Goal: Information Seeking & Learning: Learn about a topic

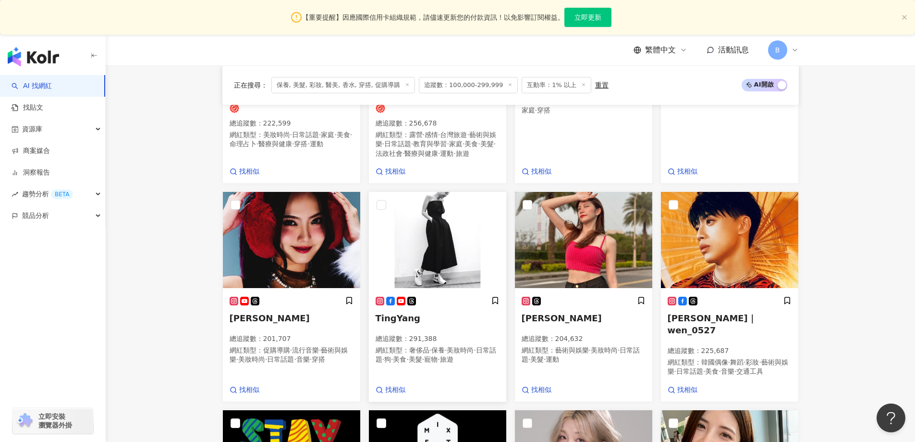
scroll to position [494, 0]
click at [426, 215] on img at bounding box center [437, 240] width 137 height 96
click at [602, 230] on img at bounding box center [583, 240] width 137 height 96
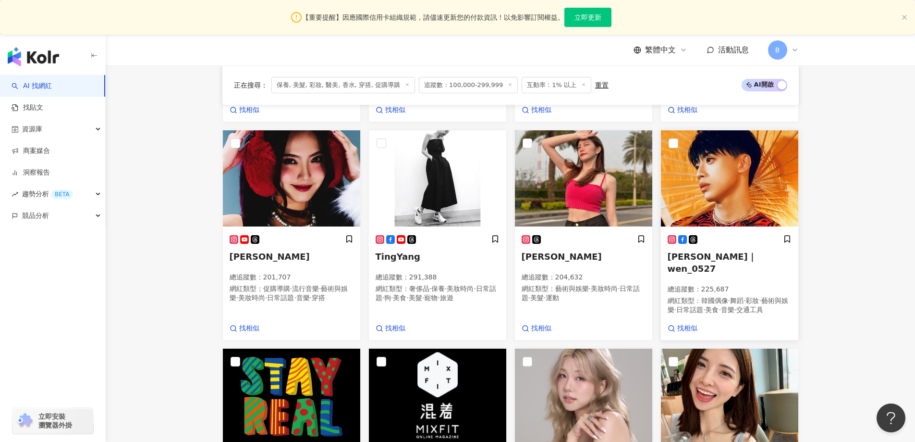
scroll to position [639, 0]
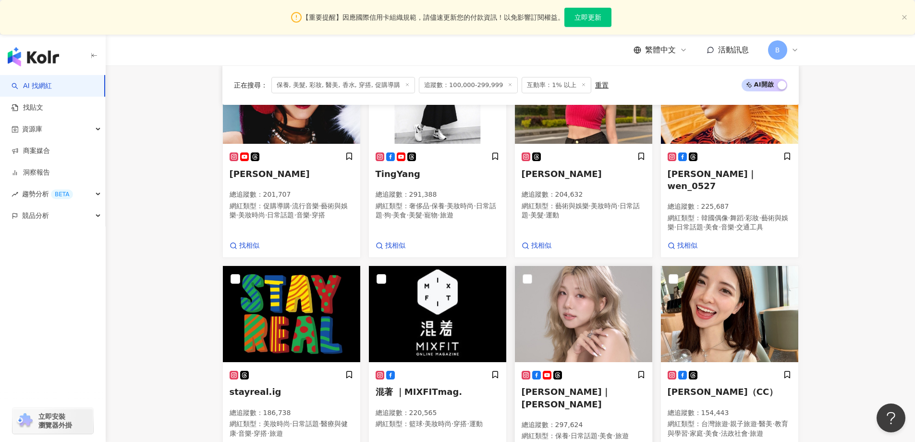
click at [612, 317] on img at bounding box center [583, 314] width 137 height 96
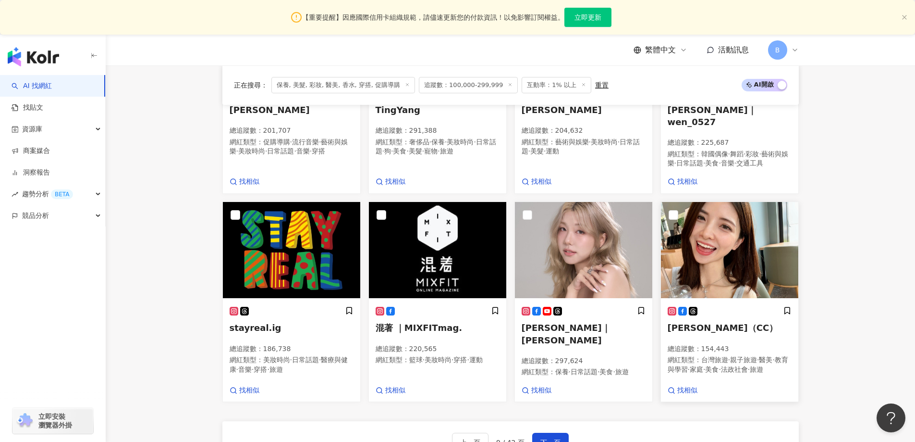
scroll to position [735, 0]
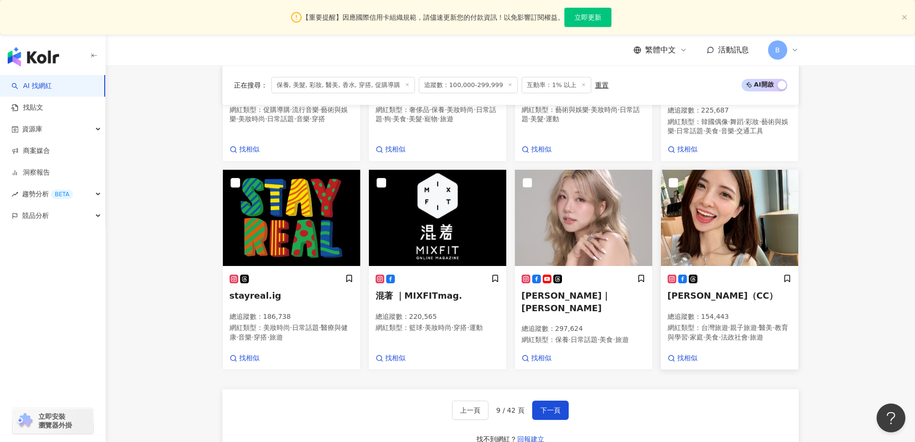
click at [694, 214] on img at bounding box center [729, 218] width 137 height 96
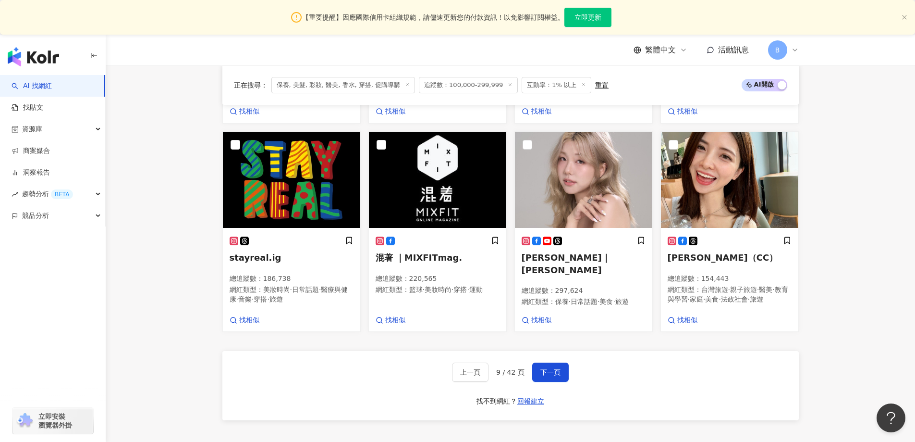
scroll to position [831, 0]
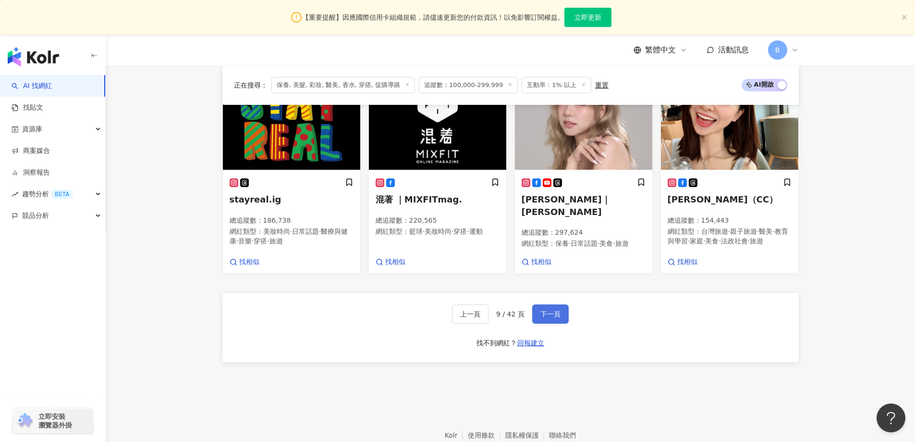
click at [556, 310] on span "下一頁" at bounding box center [551, 314] width 20 height 8
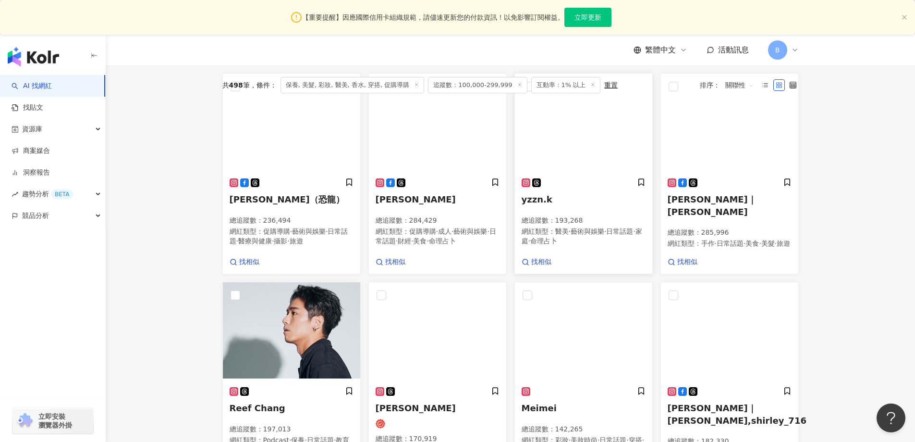
scroll to position [293, 0]
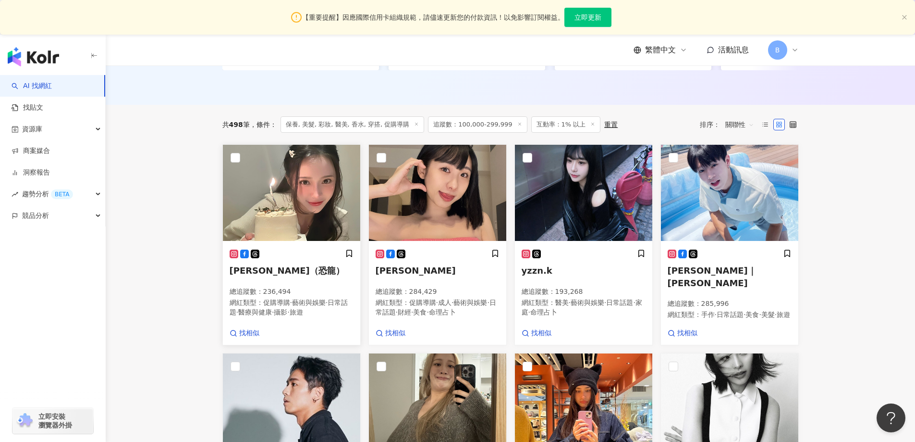
click at [314, 200] on img at bounding box center [291, 193] width 137 height 96
click at [458, 191] on img at bounding box center [437, 193] width 137 height 96
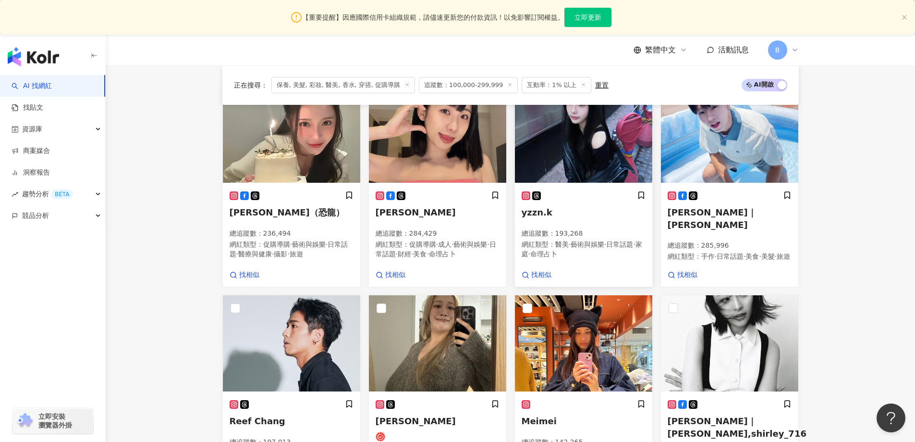
scroll to position [437, 0]
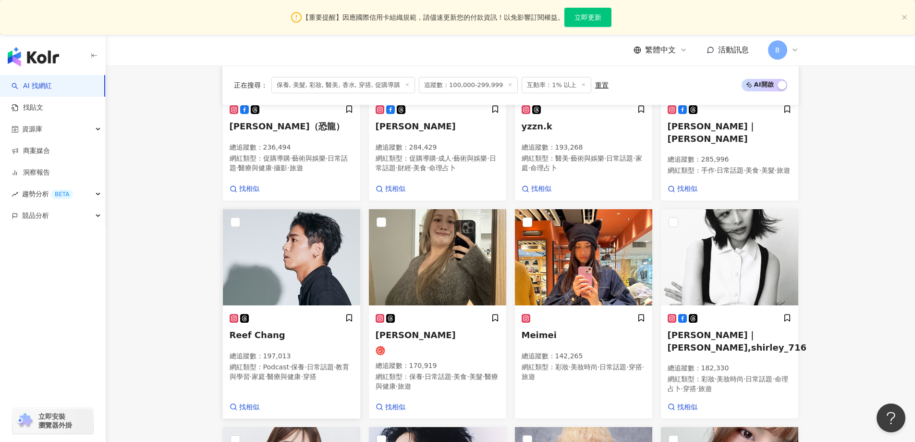
click at [247, 278] on img at bounding box center [291, 257] width 137 height 96
click at [415, 279] on img at bounding box center [437, 257] width 137 height 96
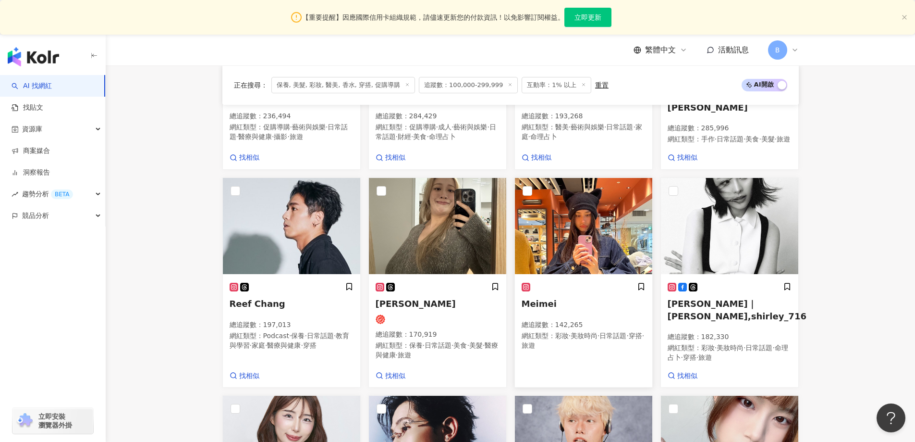
scroll to position [485, 0]
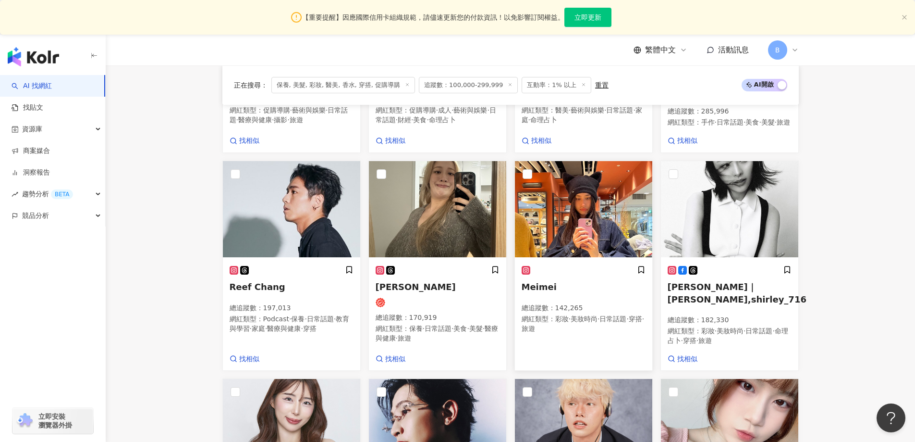
click at [584, 236] on img at bounding box center [583, 209] width 137 height 96
click at [719, 212] on img at bounding box center [729, 209] width 137 height 96
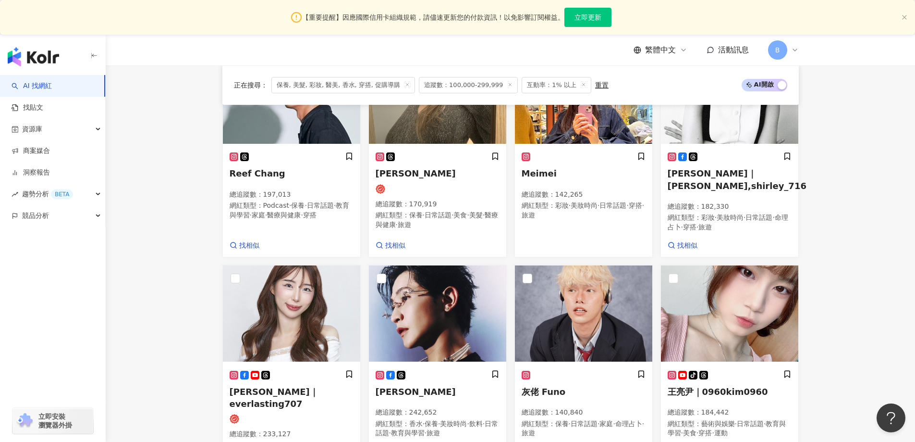
scroll to position [629, 0]
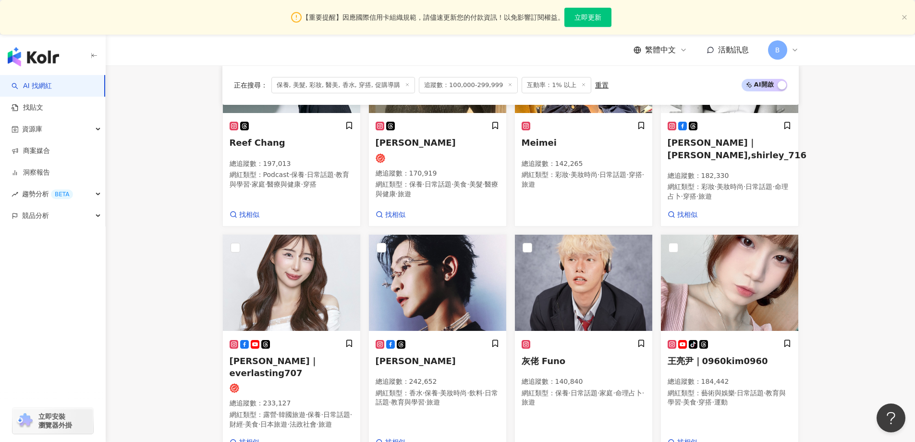
click at [309, 278] on div "張語婕（恐龍） 總追蹤數 ： 236,494 網紅類型 ： 促購導購 · 藝術與娛樂 · 日常話題 · 醫療與健康 · 攝影 · 旅遊 找相似 LULU魯魯 …" at bounding box center [510, 187] width 577 height 759
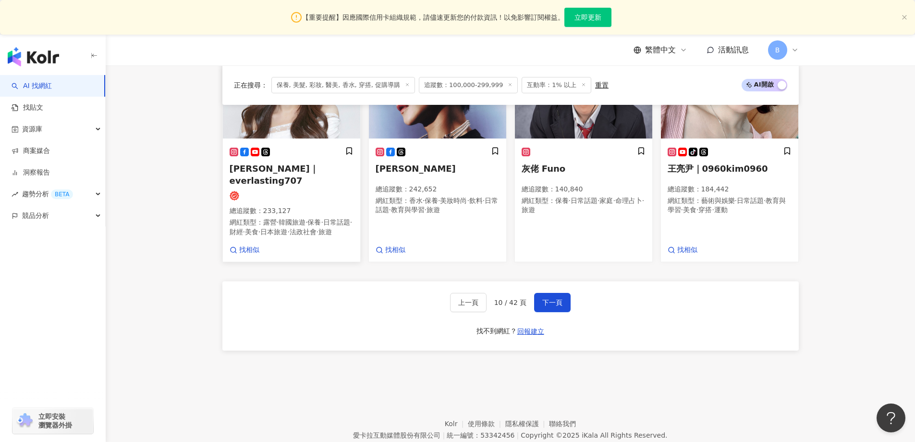
click at [304, 127] on img at bounding box center [291, 90] width 137 height 96
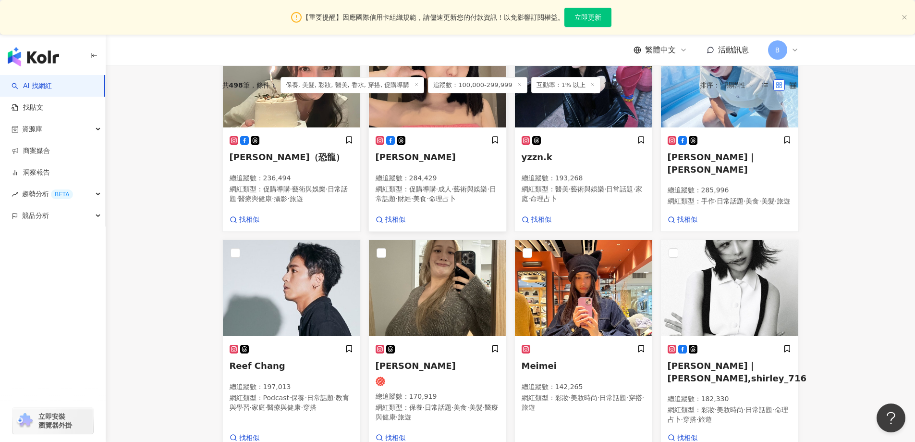
scroll to position [293, 0]
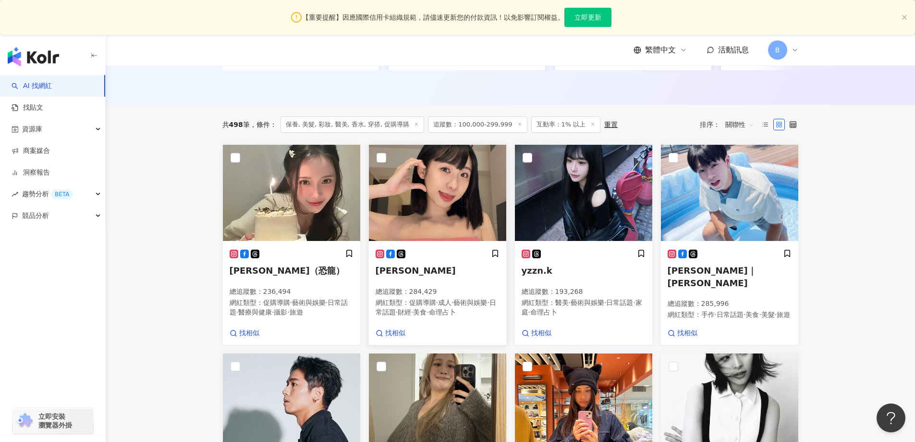
click at [450, 176] on img at bounding box center [437, 193] width 137 height 96
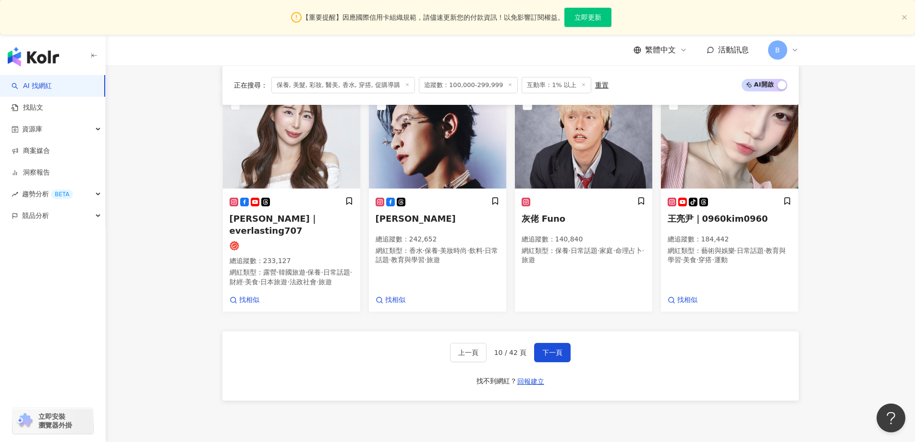
scroll to position [725, 0]
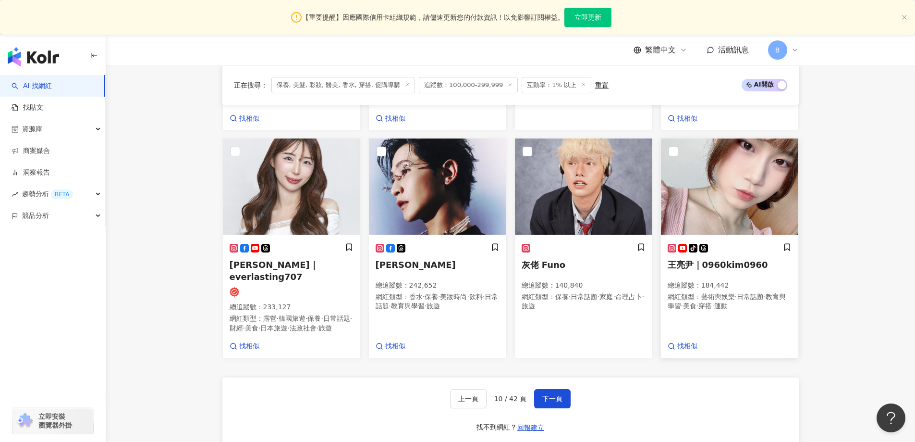
click at [742, 183] on img at bounding box center [729, 186] width 137 height 96
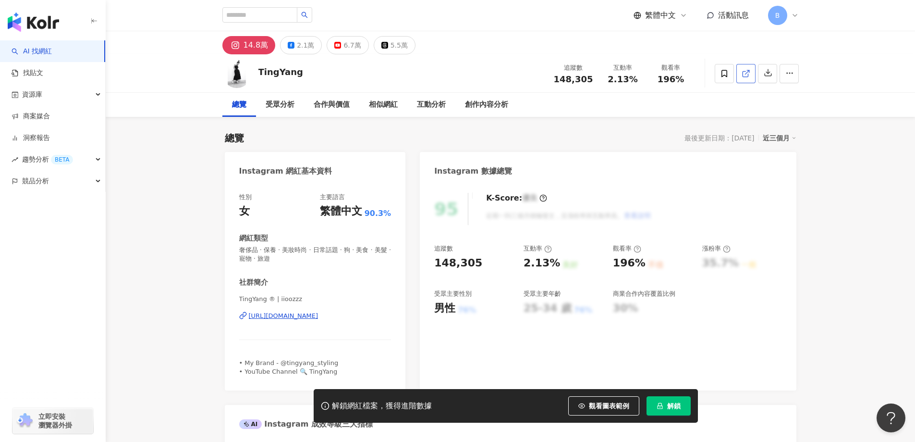
click at [749, 74] on icon at bounding box center [746, 73] width 9 height 9
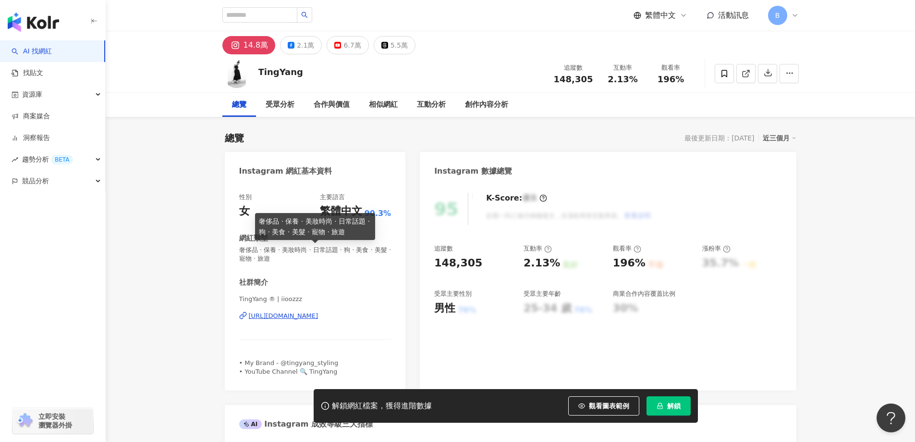
click at [296, 247] on span "奢侈品 · 保養 · 美妝時尚 · 日常話題 · 狗 · 美食 · 美髮 · 寵物 · 旅遊" at bounding box center [315, 254] width 152 height 17
copy span "奢侈品 · 保養 · 美妝時尚 · 日常話題 · 狗 · 美食 · 美髮 · 寵物 · 旅遊"
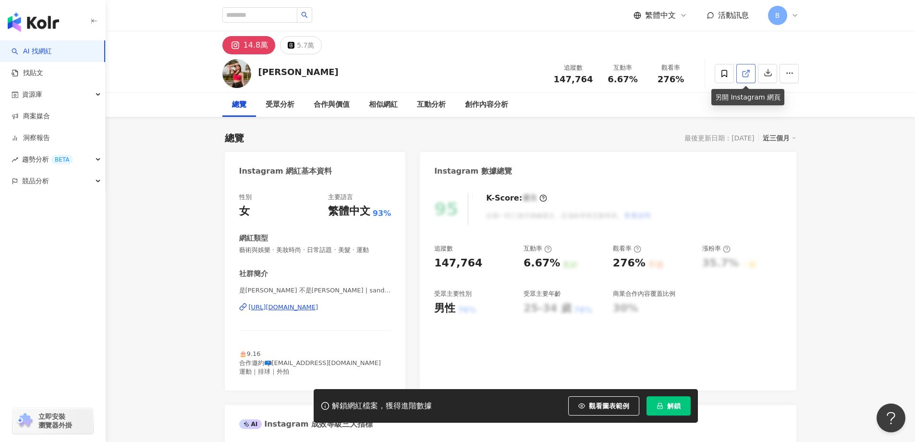
click at [750, 74] on icon at bounding box center [746, 73] width 9 height 9
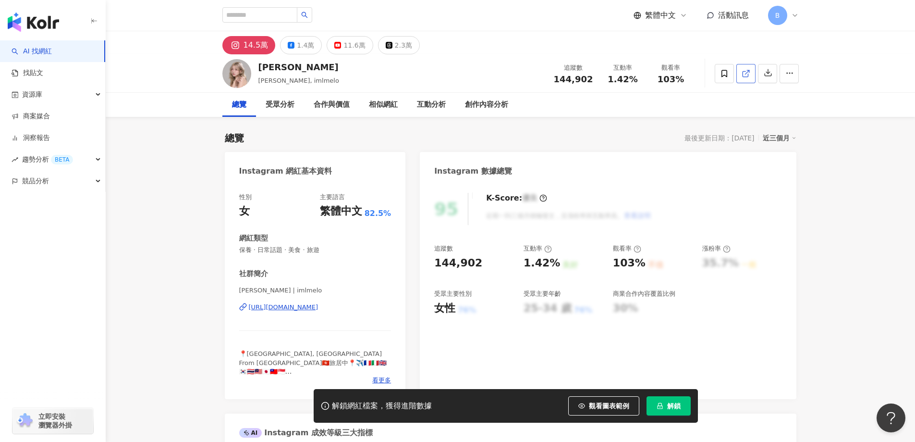
click at [746, 70] on icon at bounding box center [746, 73] width 9 height 9
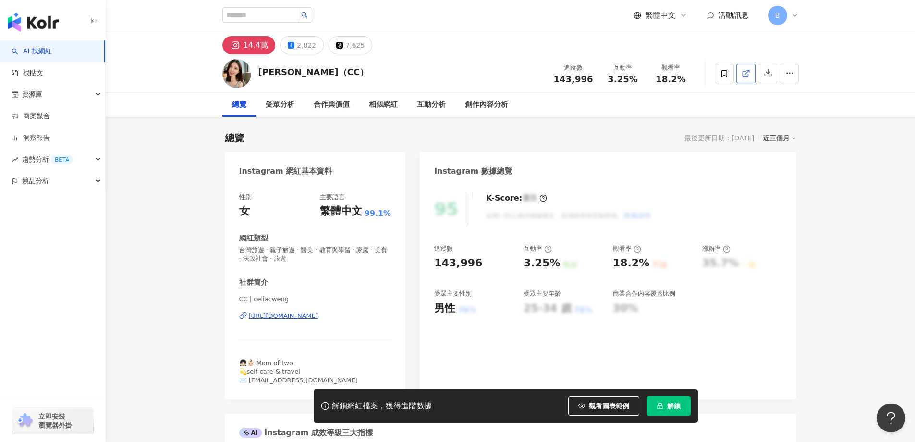
click at [745, 76] on icon at bounding box center [746, 73] width 9 height 9
click at [343, 250] on span "台灣旅遊 · 親子旅遊 · 醫美 · 教育與學習 · 家庭 · 美食 · 法政社會 · 旅遊" at bounding box center [315, 254] width 152 height 17
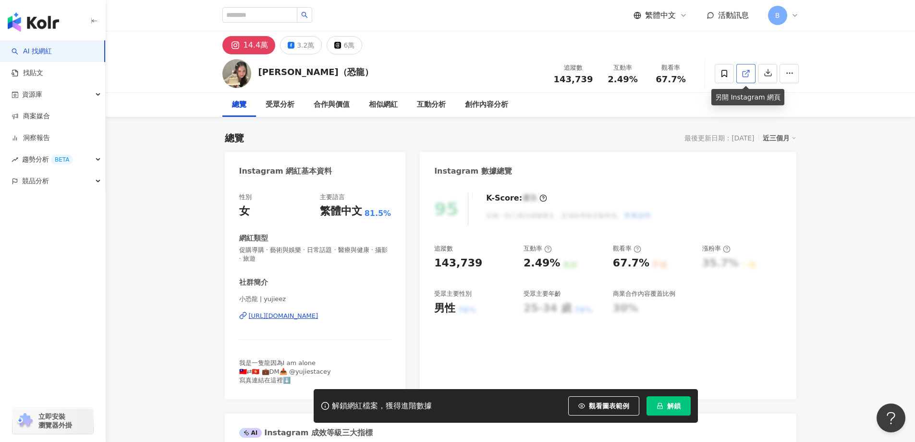
click at [747, 72] on line at bounding box center [747, 72] width 4 height 4
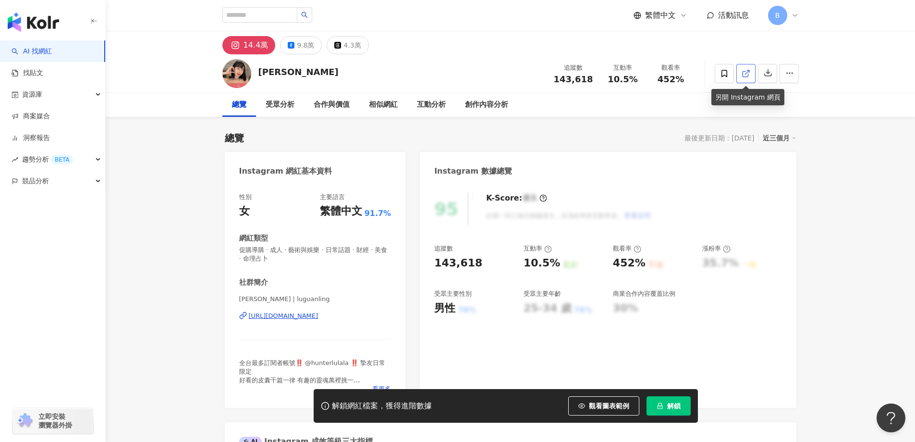
click at [743, 74] on icon at bounding box center [745, 73] width 5 height 5
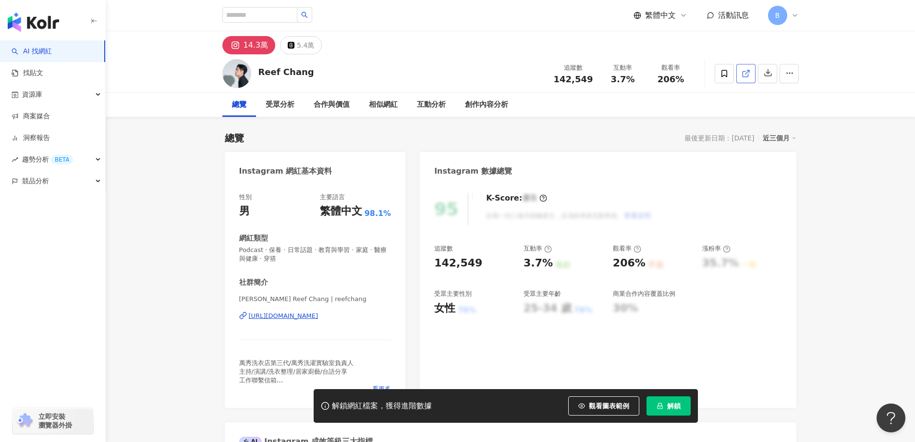
click at [747, 71] on icon at bounding box center [746, 73] width 9 height 9
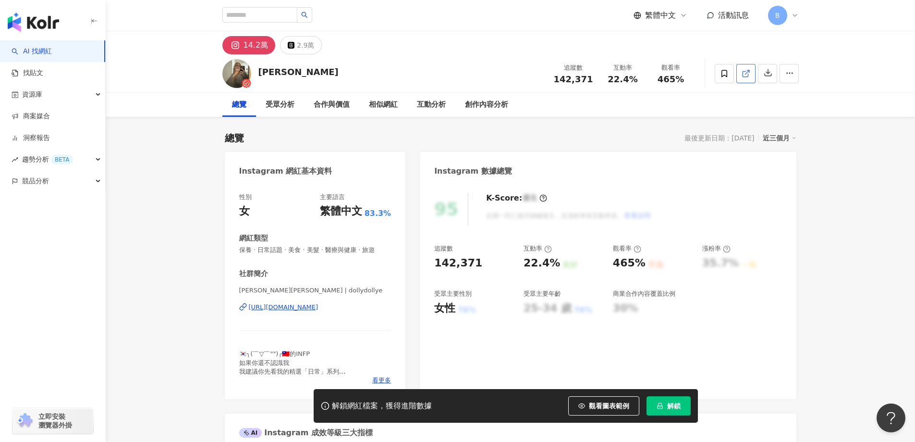
click at [750, 74] on icon at bounding box center [746, 73] width 9 height 9
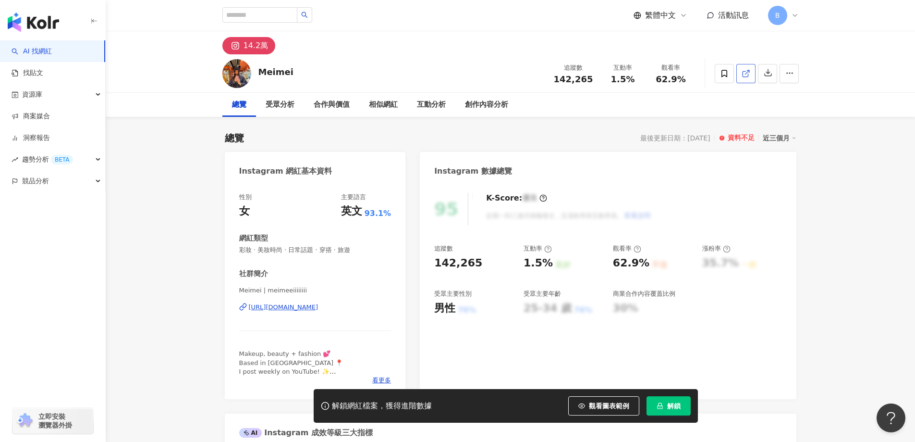
click at [68, 259] on div "AI 找網紅 找貼文 資源庫 商案媒合 洞察報告 趨勢分析 BETA 競品分析 立即安裝 瀏覽器外掛" at bounding box center [53, 240] width 106 height 401
click at [747, 78] on span at bounding box center [746, 73] width 9 height 10
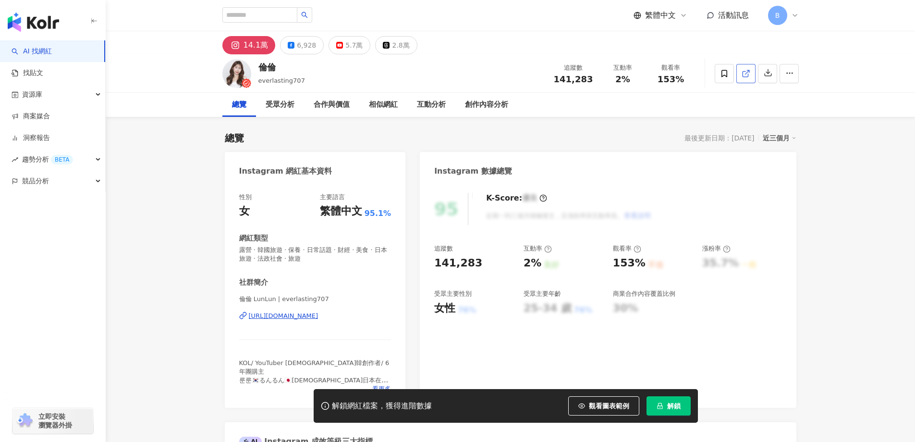
click at [744, 76] on icon at bounding box center [745, 73] width 5 height 5
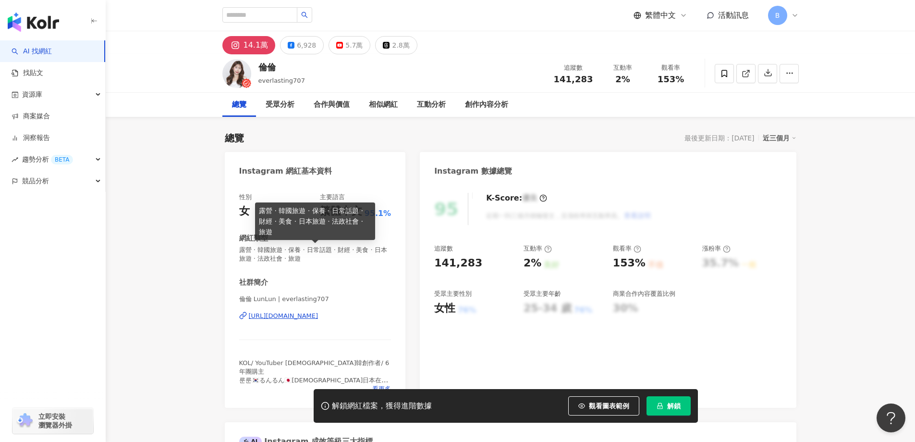
click at [326, 249] on span "露營 · 韓國旅遊 · 保養 · 日常話題 · 財經 · 美食 · 日本旅遊 · 法政社會 · 旅遊" at bounding box center [315, 254] width 152 height 17
copy span "露營 · 韓國旅遊 · 保養 · 日常話題 · 財經 · 美食 · 日本旅遊 · 法政社會 · 旅遊"
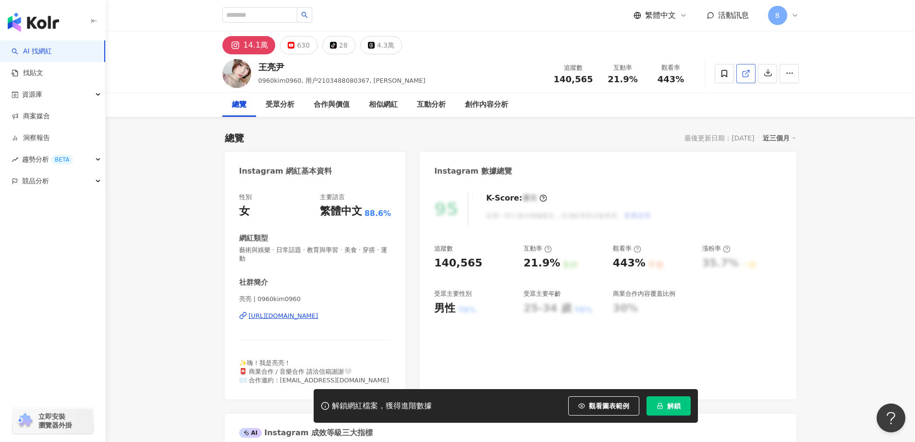
click at [748, 71] on line at bounding box center [747, 72] width 4 height 4
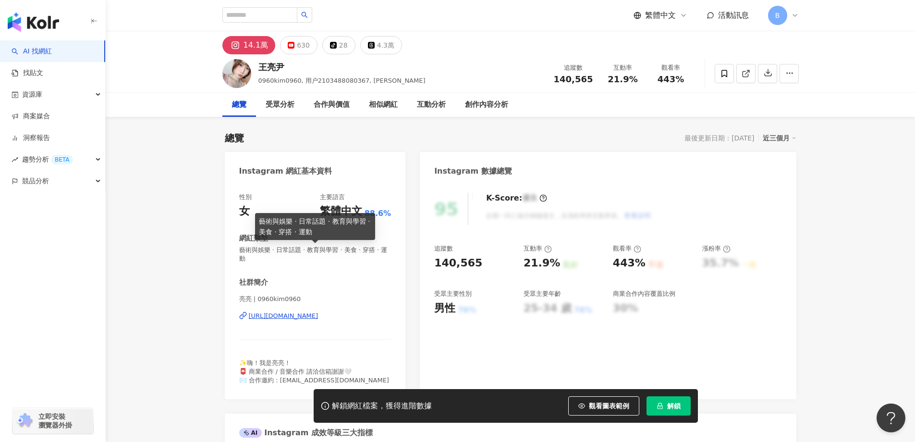
click at [301, 249] on span "藝術與娛樂 · 日常話題 · 教育與學習 · 美食 · 穿搭 · 運動" at bounding box center [315, 254] width 152 height 17
click at [301, 250] on span "藝術與娛樂 · 日常話題 · 教育與學習 · 美食 · 穿搭 · 運動" at bounding box center [315, 254] width 152 height 17
copy span "藝術與娛樂 · 日常話題 · 教育與學習 · 美食 · 穿搭 · 運動"
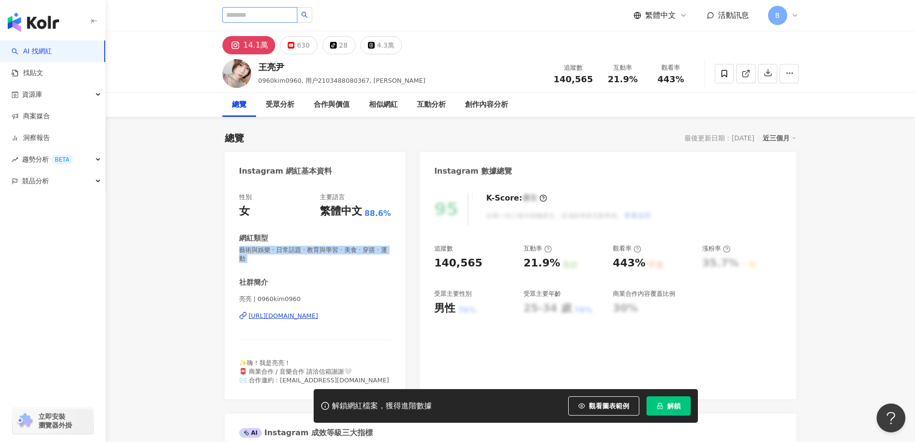
click at [285, 22] on input "search" at bounding box center [259, 14] width 75 height 15
type input "*********"
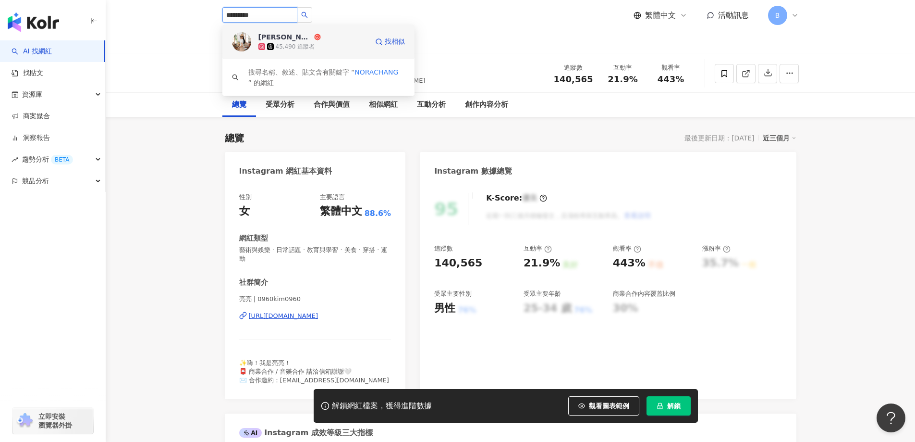
click at [282, 46] on div "45,490 追蹤者" at bounding box center [295, 47] width 39 height 8
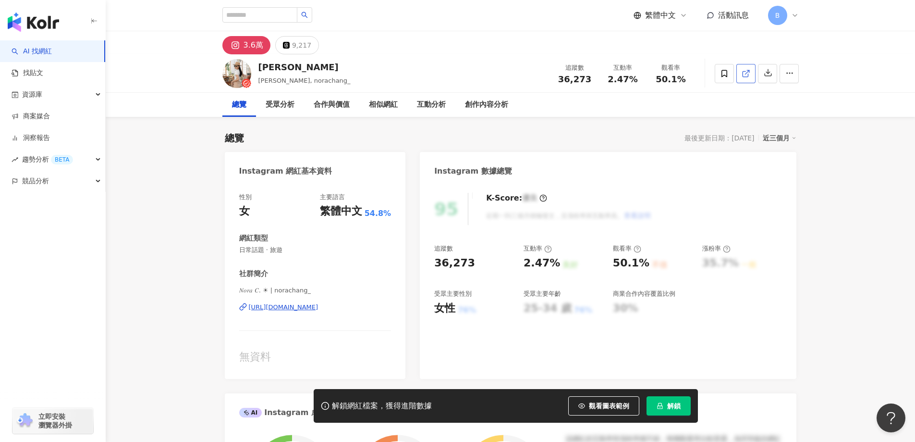
click at [746, 70] on icon at bounding box center [746, 73] width 9 height 9
click at [279, 251] on span "日常話題 · 旅遊" at bounding box center [315, 250] width 152 height 9
copy span "日常話題 · 旅遊"
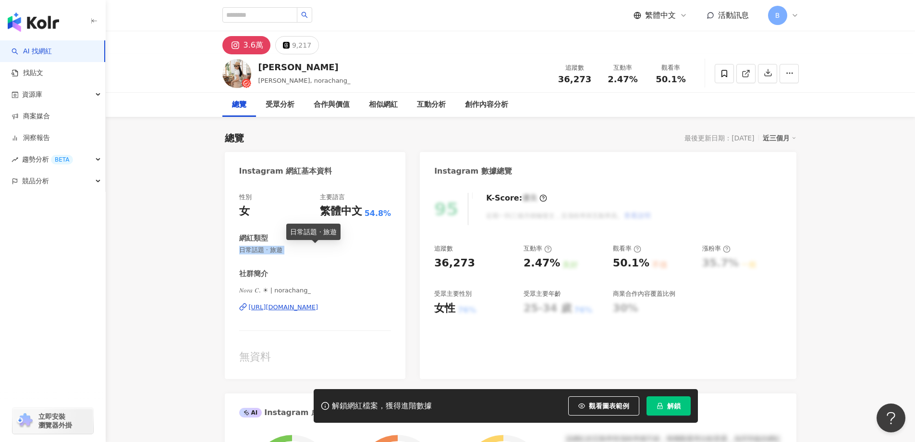
click at [264, 251] on span "日常話題 · 旅遊" at bounding box center [315, 250] width 152 height 9
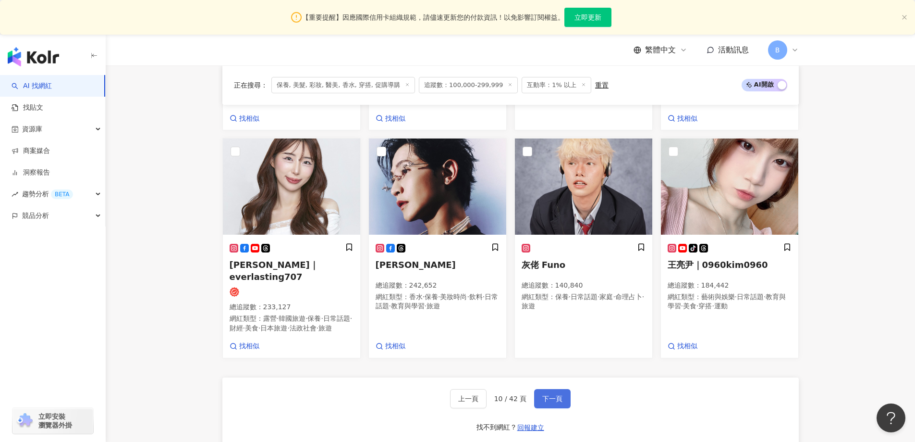
click at [553, 402] on span "下一頁" at bounding box center [553, 399] width 20 height 8
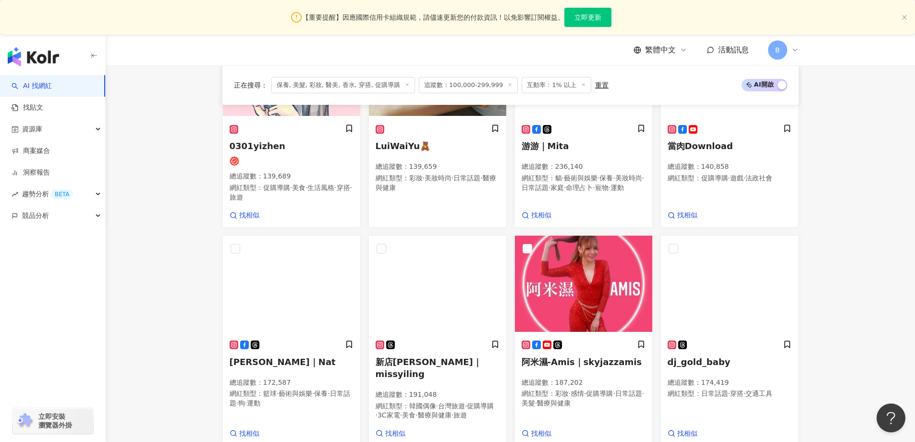
scroll to position [704, 0]
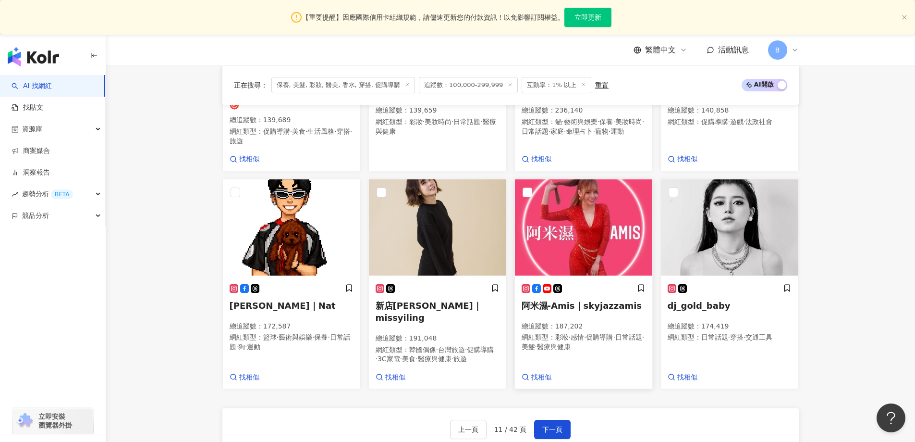
drag, startPoint x: 835, startPoint y: 183, endPoint x: 632, endPoint y: 218, distance: 206.3
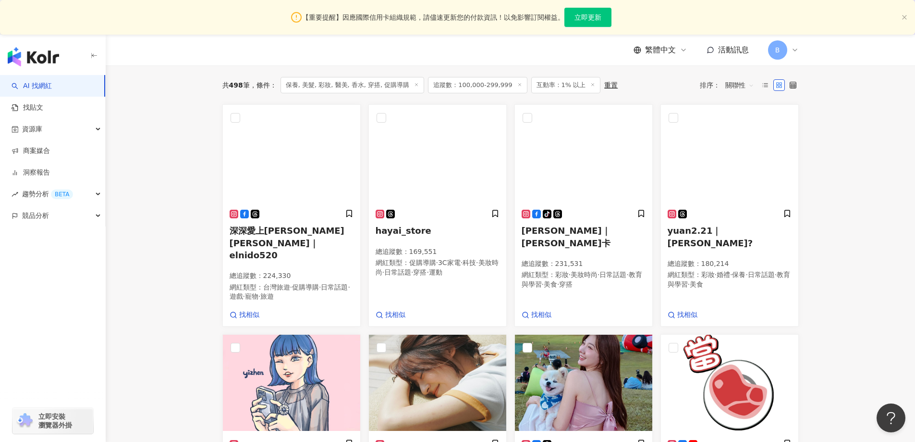
scroll to position [271, 0]
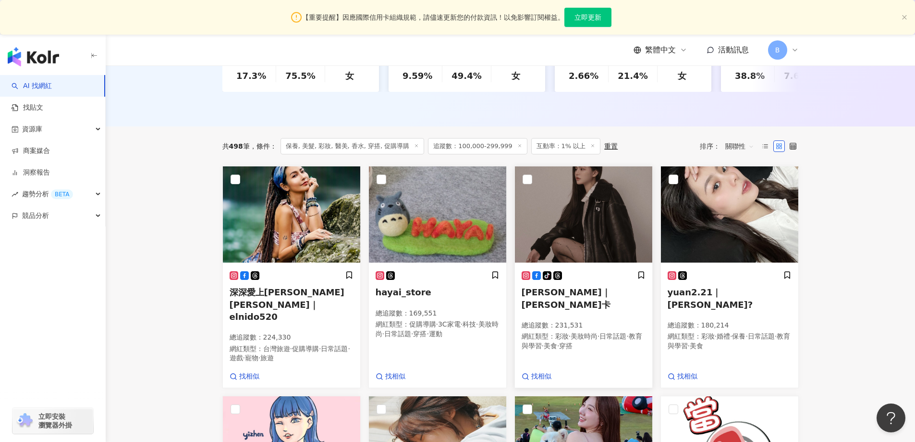
click at [586, 221] on img at bounding box center [583, 214] width 137 height 96
click at [441, 232] on img at bounding box center [437, 214] width 137 height 96
click at [567, 217] on img at bounding box center [583, 214] width 137 height 96
click at [724, 230] on img at bounding box center [729, 214] width 137 height 96
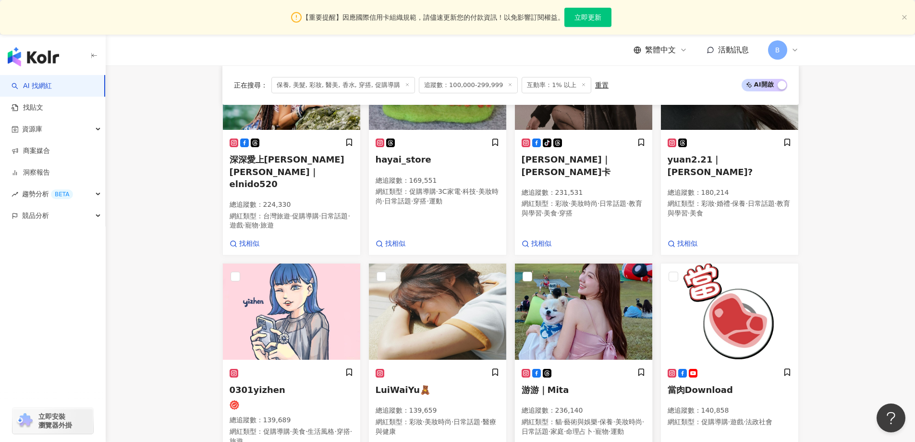
scroll to position [463, 0]
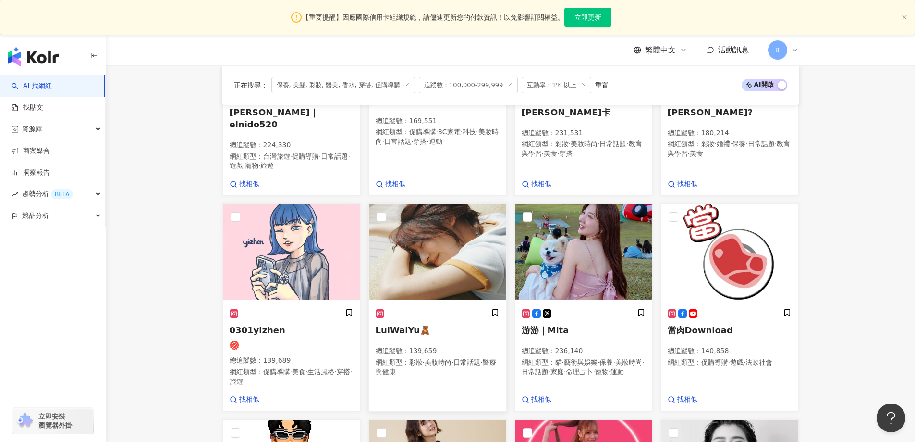
click at [434, 225] on img at bounding box center [437, 252] width 137 height 96
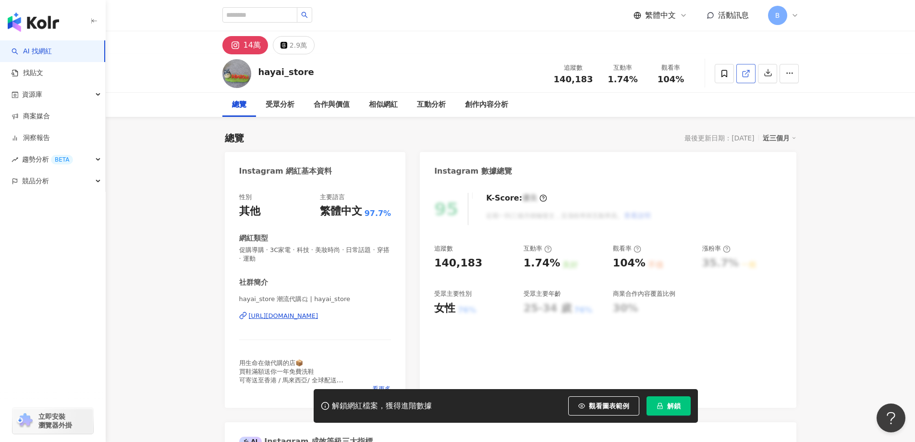
click at [749, 73] on icon at bounding box center [746, 73] width 9 height 9
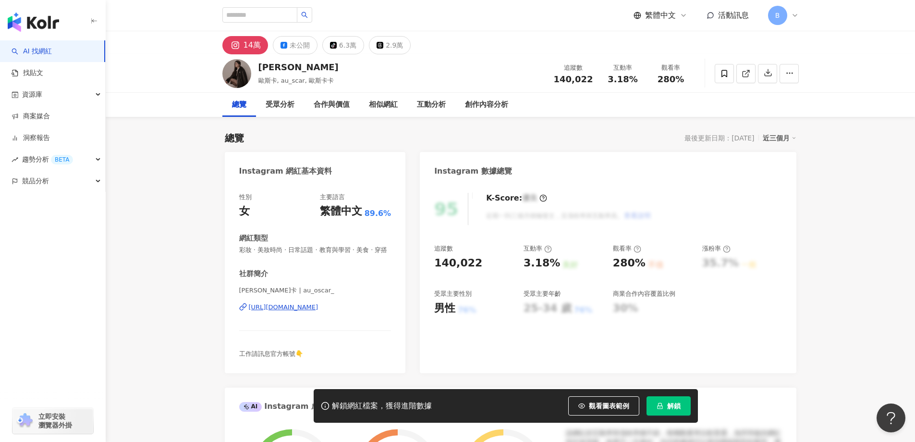
drag, startPoint x: 833, startPoint y: 151, endPoint x: 768, endPoint y: 127, distance: 69.2
click at [748, 73] on icon at bounding box center [746, 73] width 9 height 9
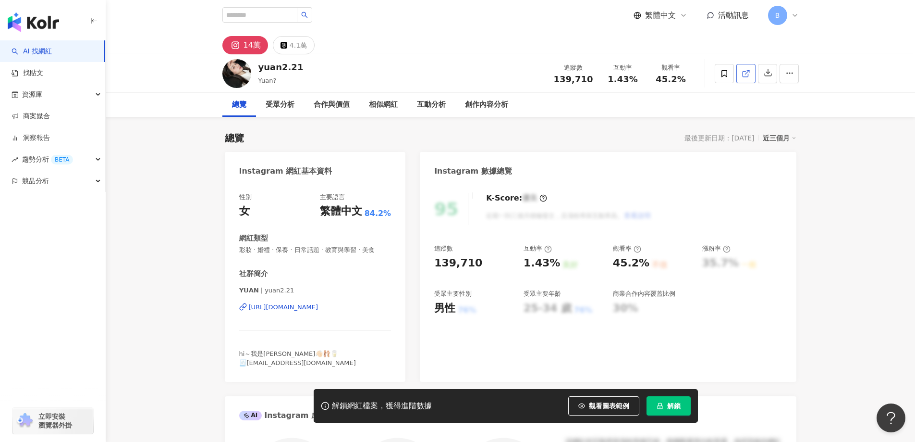
click at [746, 76] on icon at bounding box center [745, 73] width 5 height 5
click at [310, 250] on span "彩妝 · 婚禮 · 保養 · 日常話題 · 教育與學習 · 美食" at bounding box center [315, 250] width 152 height 9
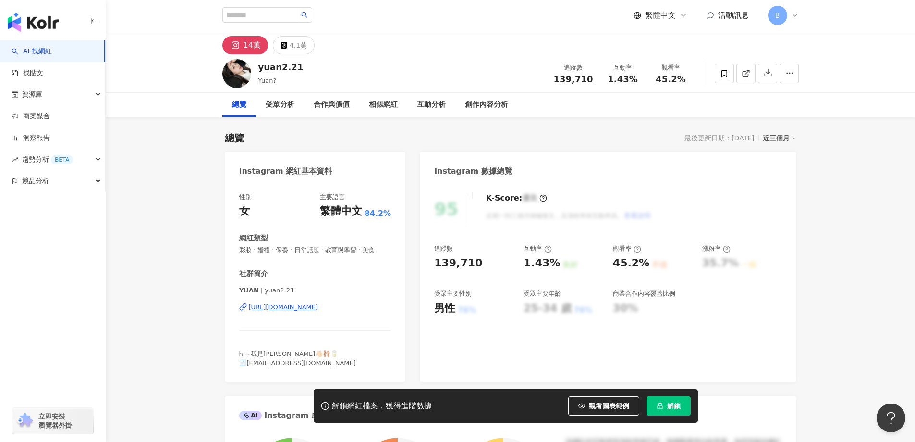
click at [310, 250] on span "彩妝 · 婚禮 · 保養 · 日常話題 · 教育與學習 · 美食" at bounding box center [315, 250] width 152 height 9
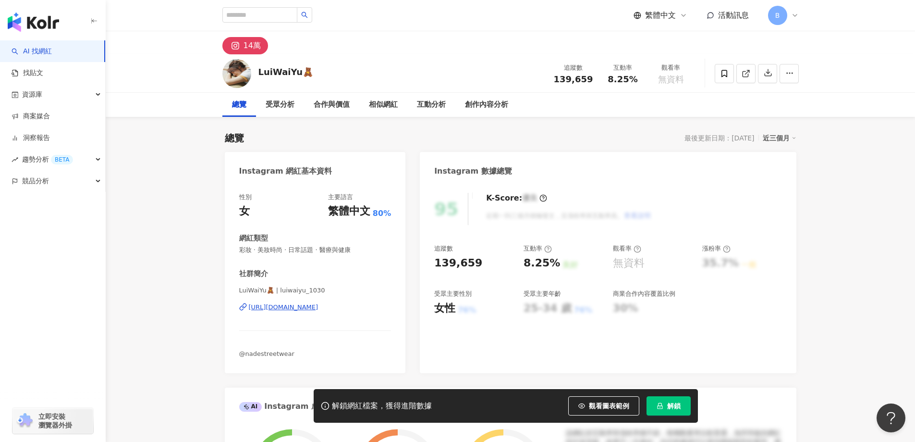
click at [299, 250] on span "彩妝 · 美妝時尚 · 日常話題 · 醫療與健康" at bounding box center [315, 250] width 152 height 9
